Goal: Obtain resource: Download file/media

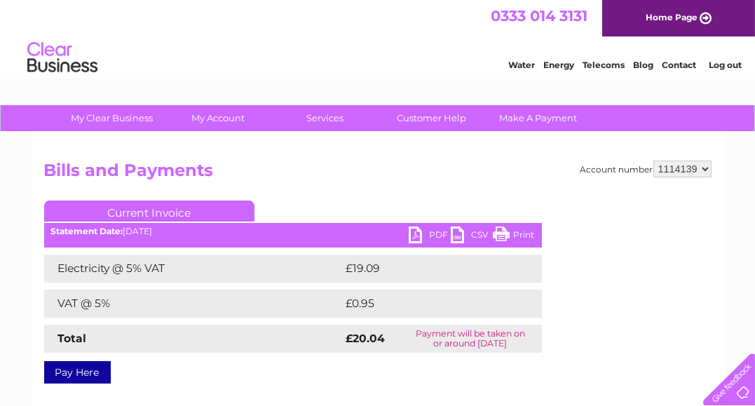
click at [706, 170] on select "227029 936827 938894 1107258 1114139 1137031 1137045" at bounding box center [683, 169] width 58 height 17
select select "227029"
click at [655, 161] on select "227029 936827 938894 1107258 1114139 1137031 1137045" at bounding box center [683, 169] width 58 height 17
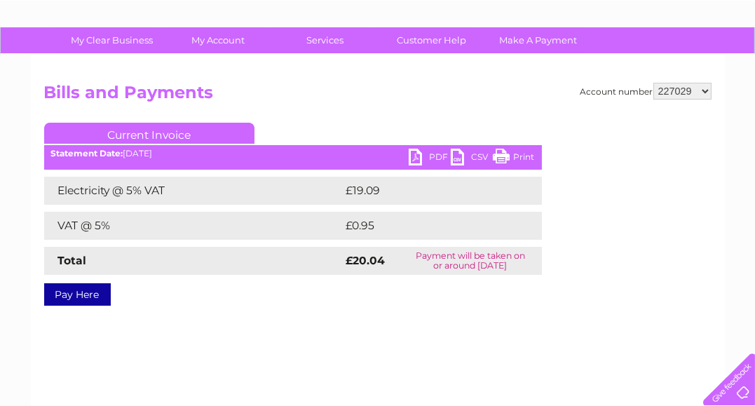
scroll to position [70, 0]
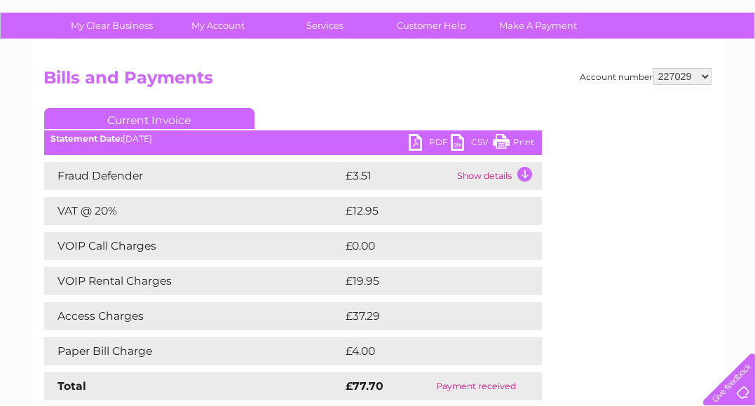
scroll to position [70, 0]
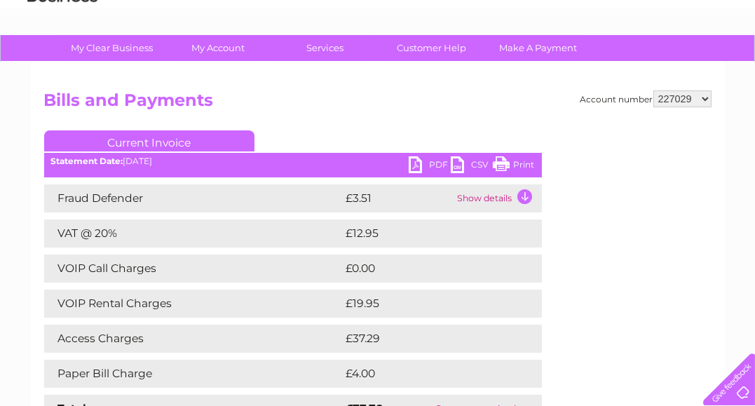
click at [416, 163] on link "PDF" at bounding box center [430, 166] width 42 height 20
click at [703, 97] on select "227029 936827 938894 1107258 1114139 1137031 1137045" at bounding box center [683, 98] width 58 height 17
select select "936827"
click at [655, 90] on select "227029 936827 938894 1107258 1114139 1137031 1137045" at bounding box center [683, 98] width 58 height 17
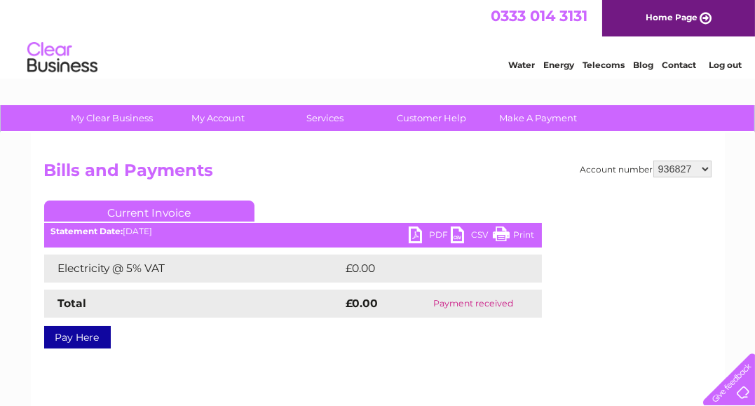
click at [417, 238] on link "PDF" at bounding box center [430, 237] width 42 height 20
click at [703, 166] on select "227029 936827 938894 1107258 1114139 1137031 1137045" at bounding box center [683, 169] width 58 height 17
select select "938894"
click at [655, 161] on select "227029 936827 938894 1107258 1114139 1137031 1137045" at bounding box center [683, 169] width 58 height 17
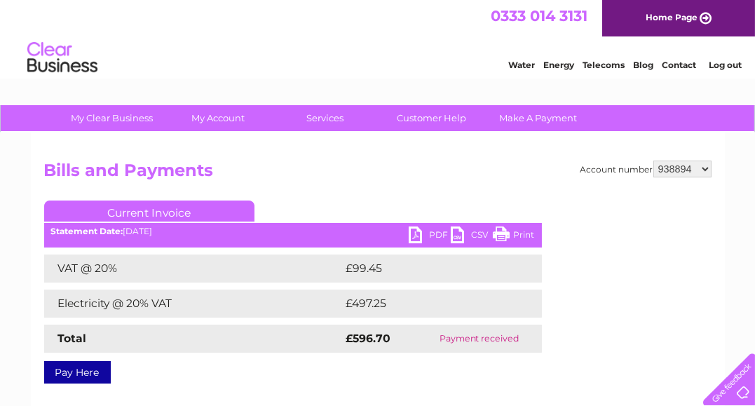
click at [413, 233] on link "PDF" at bounding box center [430, 237] width 42 height 20
click at [704, 170] on select "227029 936827 938894 1107258 1114139 1137031 1137045" at bounding box center [683, 169] width 58 height 17
select select "1107258"
click at [655, 161] on select "227029 936827 938894 1107258 1114139 1137031 1137045" at bounding box center [683, 169] width 58 height 17
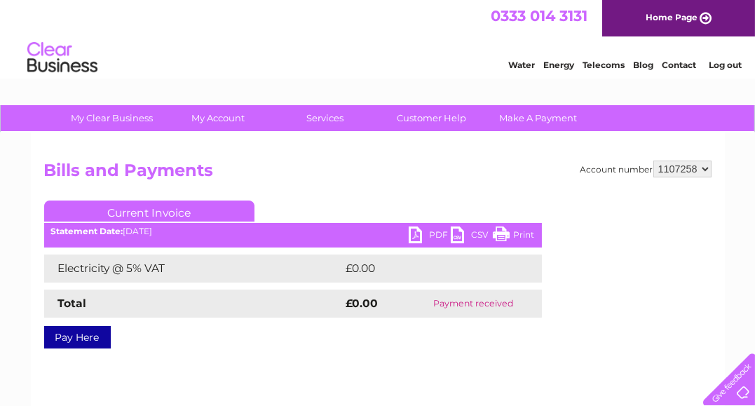
click at [415, 234] on link "PDF" at bounding box center [430, 237] width 42 height 20
click at [704, 168] on select "227029 936827 938894 1107258 1114139 1137031 1137045" at bounding box center [683, 169] width 58 height 17
select select "1137031"
click at [655, 161] on select "227029 936827 938894 1107258 1114139 1137031 1137045" at bounding box center [683, 169] width 58 height 17
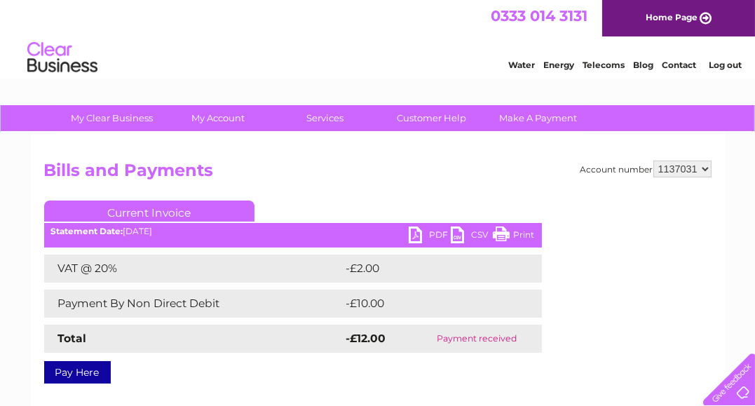
click at [413, 236] on link "PDF" at bounding box center [430, 237] width 42 height 20
click at [417, 231] on link "PDF" at bounding box center [430, 237] width 42 height 20
click at [706, 168] on select "227029 936827 938894 1107258 1114139 1137031 1137045" at bounding box center [683, 169] width 58 height 17
select select "1137045"
click at [655, 161] on select "227029 936827 938894 1107258 1114139 1137031 1137045" at bounding box center [683, 169] width 58 height 17
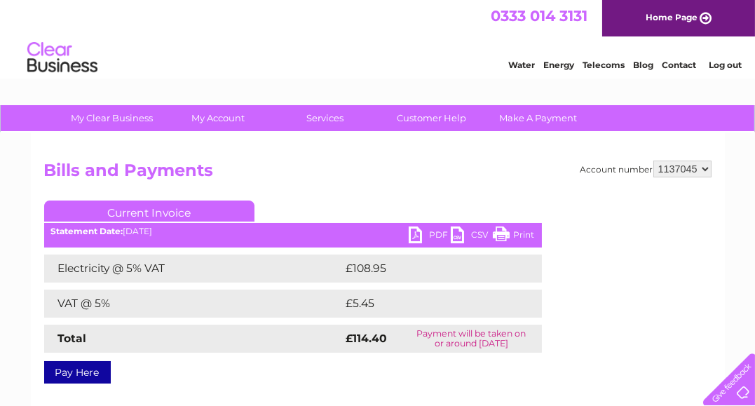
click at [413, 233] on link "PDF" at bounding box center [430, 237] width 42 height 20
click at [704, 168] on select "227029 936827 938894 1107258 1114139 1137031 1137045" at bounding box center [683, 169] width 58 height 17
select select "1114139"
click at [655, 161] on select "227029 936827 938894 1107258 1114139 1137031 1137045" at bounding box center [683, 169] width 58 height 17
click at [412, 234] on link "PDF" at bounding box center [430, 237] width 42 height 20
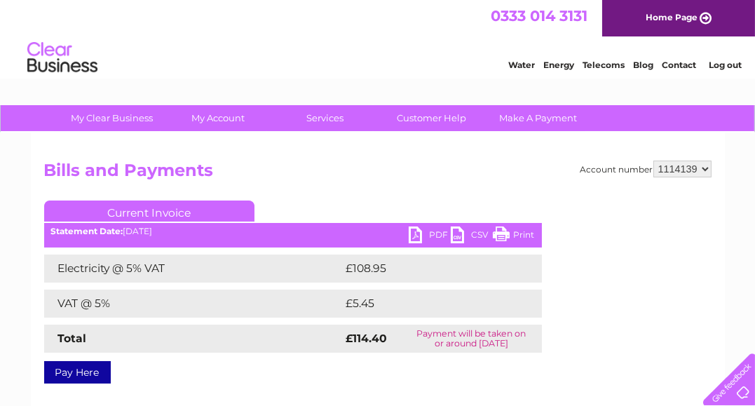
click at [417, 237] on link "PDF" at bounding box center [430, 237] width 42 height 20
click at [702, 166] on select "227029 936827 938894 1107258 1114139 1137031 1137045" at bounding box center [683, 169] width 58 height 17
click at [655, 161] on select "227029 936827 938894 1107258 1114139 1137031 1137045" at bounding box center [683, 169] width 58 height 17
click at [417, 233] on link "PDF" at bounding box center [430, 237] width 42 height 20
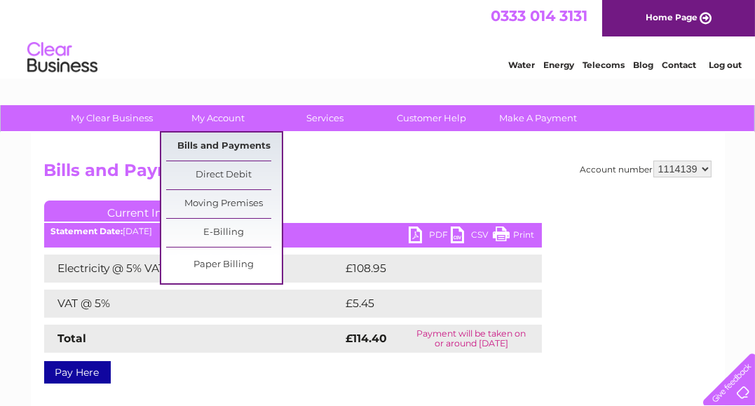
click at [226, 141] on link "Bills and Payments" at bounding box center [224, 147] width 116 height 28
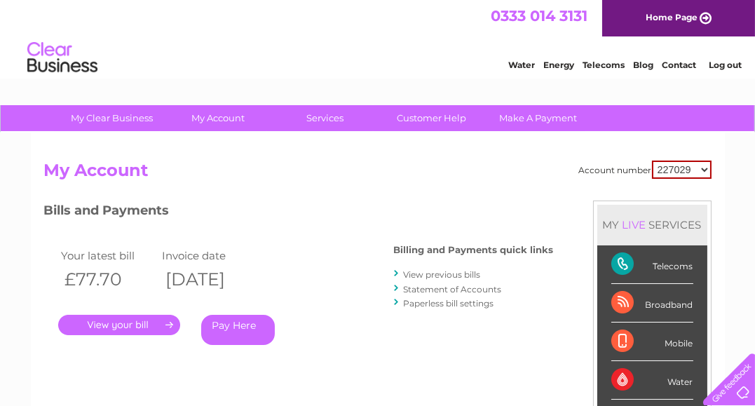
click at [704, 167] on select "227029 936827 938894 1107258 1114139 1137031 1137045" at bounding box center [682, 170] width 60 height 18
select select "1114139"
click at [654, 161] on select "227029 936827 938894 1107258 1114139 1137031 1137045" at bounding box center [682, 170] width 60 height 18
click at [143, 323] on link "." at bounding box center [119, 325] width 122 height 20
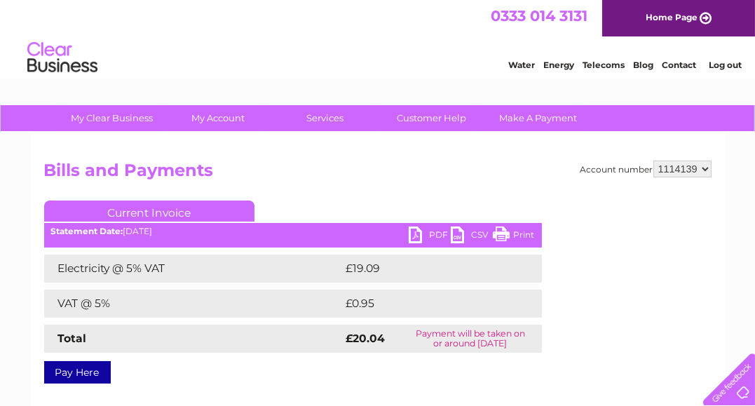
click at [420, 233] on link "PDF" at bounding box center [430, 237] width 42 height 20
click at [704, 168] on select "227029 936827 938894 1107258 1114139 1137031 1137045" at bounding box center [683, 169] width 58 height 17
click at [698, 170] on select "227029 936827 938894 1107258 1114139 1137031 1137045" at bounding box center [683, 169] width 58 height 17
click at [692, 170] on select "227029 936827 938894 1107258 1114139 1137031 1137045" at bounding box center [683, 169] width 58 height 17
select select "936827"
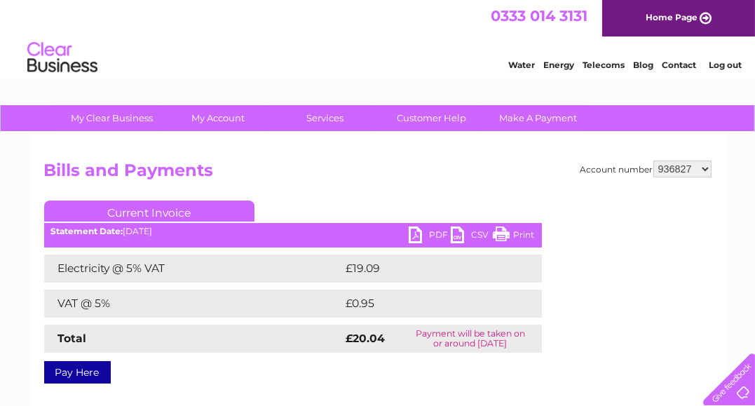
click at [655, 161] on select "227029 936827 938894 1107258 1114139 1137031 1137045" at bounding box center [683, 169] width 58 height 17
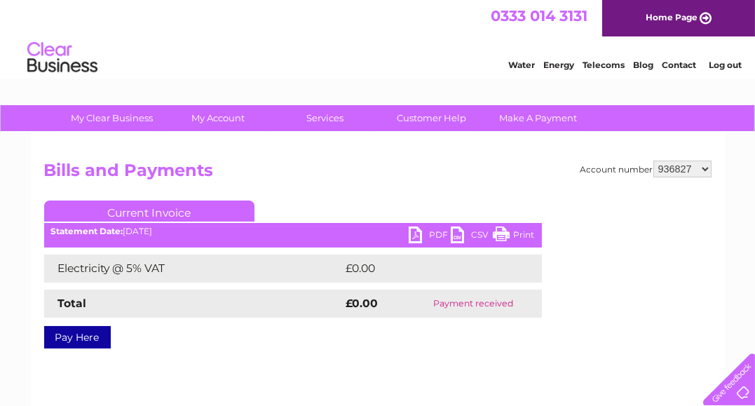
drag, startPoint x: 0, startPoint y: 0, endPoint x: 416, endPoint y: 234, distance: 477.4
click at [416, 234] on link "PDF" at bounding box center [430, 237] width 42 height 20
click at [692, 168] on select "227029 936827 938894 1107258 1114139 1137031 1137045" at bounding box center [683, 169] width 58 height 17
select select "1137031"
click at [655, 161] on select "227029 936827 938894 1107258 1114139 1137031 1137045" at bounding box center [683, 169] width 58 height 17
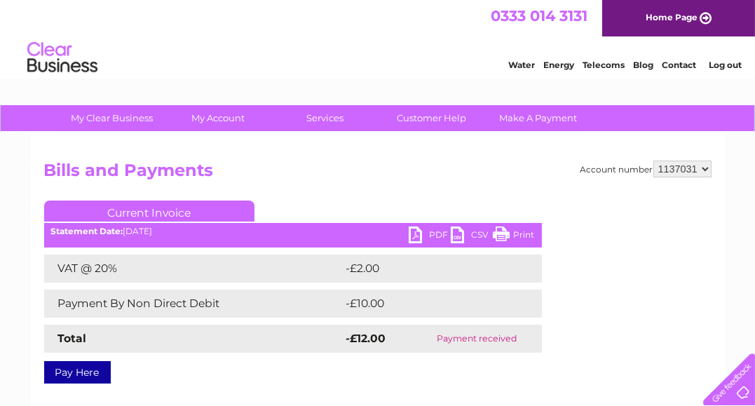
click at [414, 231] on link "PDF" at bounding box center [430, 237] width 42 height 20
